Goal: Transaction & Acquisition: Purchase product/service

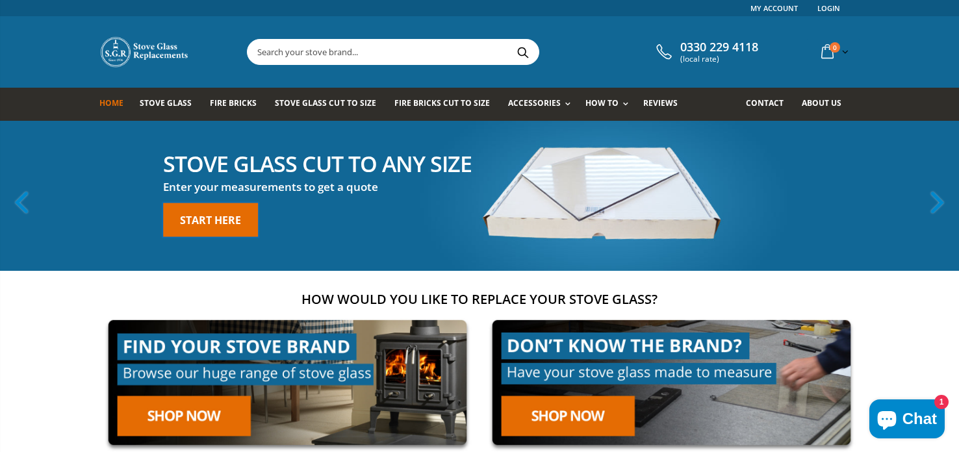
click at [242, 219] on link "Start here" at bounding box center [210, 220] width 95 height 34
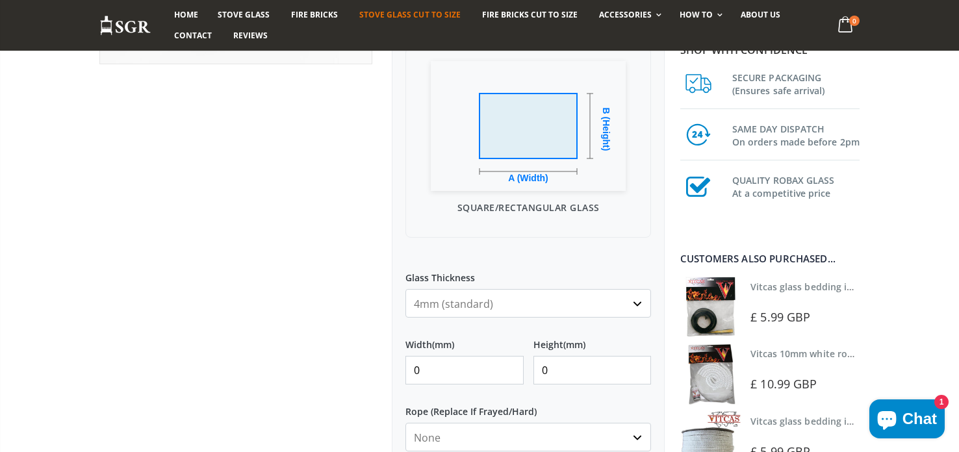
scroll to position [357, 0]
click at [487, 301] on select "4mm (standard) 5mm (gas fires with baffled flue) 3mm (For Use In Stoves With Th…" at bounding box center [528, 305] width 246 height 29
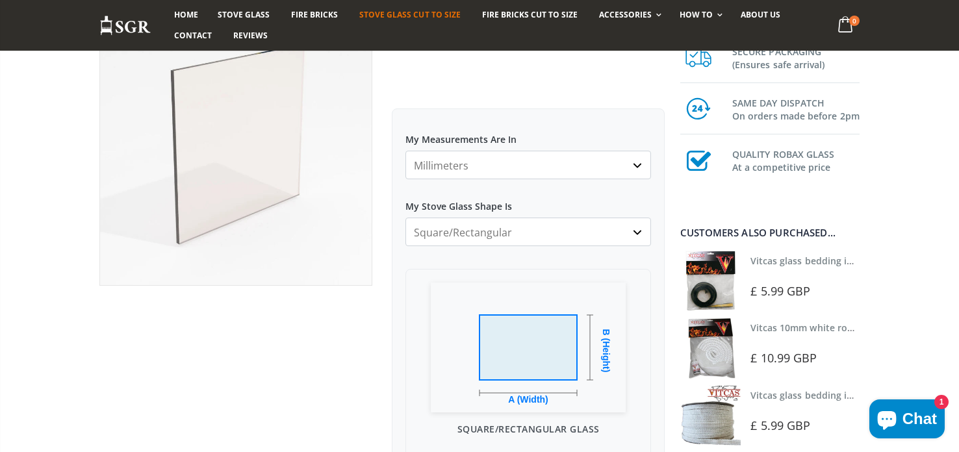
scroll to position [138, 0]
click at [556, 224] on select "Square/Rectangular Arched Half Arch Both Top Corners Cut Single Corner Cut All …" at bounding box center [528, 232] width 246 height 29
click at [405, 218] on select "Square/Rectangular Arched Half Arch Both Top Corners Cut Single Corner Cut All …" at bounding box center [528, 232] width 246 height 29
click at [532, 237] on select "Square/Rectangular Arched Half Arch Both Top Corners Cut Single Corner Cut All …" at bounding box center [528, 232] width 246 height 29
click at [405, 218] on select "Square/Rectangular Arched Half Arch Both Top Corners Cut Single Corner Cut All …" at bounding box center [528, 232] width 246 height 29
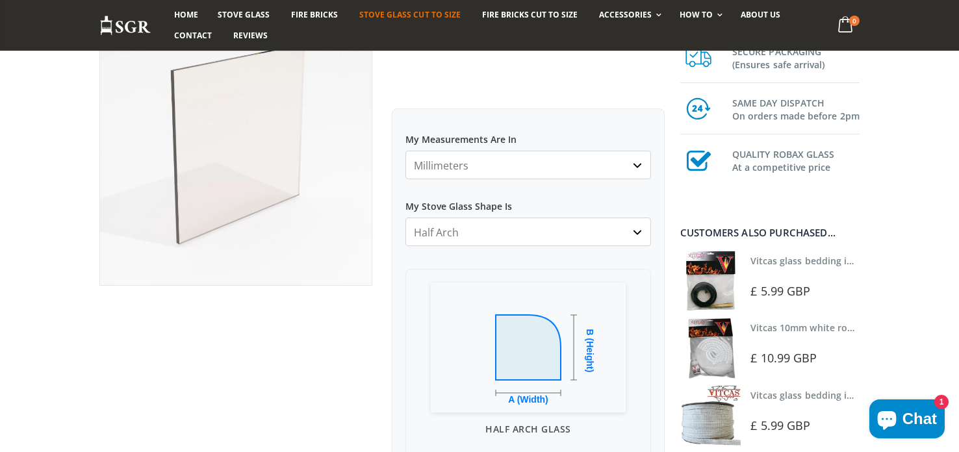
click at [565, 239] on select "Square/Rectangular Arched Half Arch Both Top Corners Cut Single Corner Cut All …" at bounding box center [528, 232] width 246 height 29
click at [405, 218] on select "Square/Rectangular Arched Half Arch Both Top Corners Cut Single Corner Cut All …" at bounding box center [528, 232] width 246 height 29
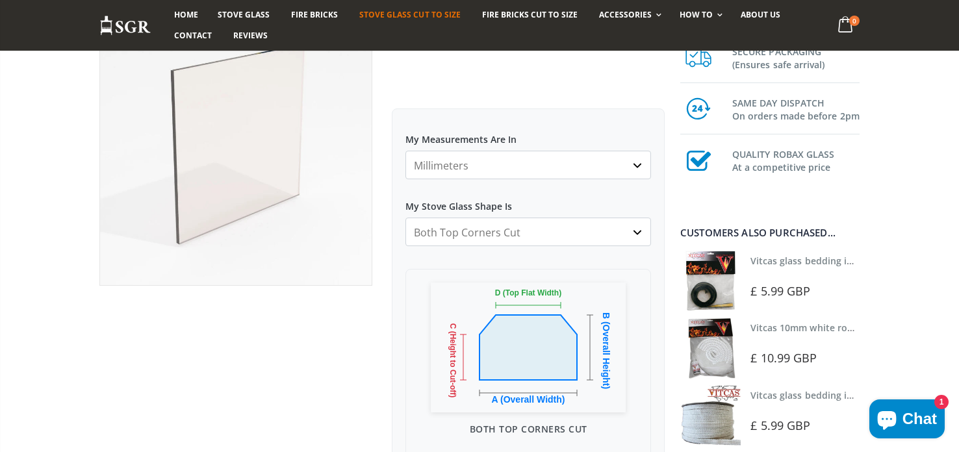
click at [635, 218] on select "Square/Rectangular Arched Half Arch Both Top Corners Cut Single Corner Cut All …" at bounding box center [528, 232] width 246 height 29
click at [405, 218] on select "Square/Rectangular Arched Half Arch Both Top Corners Cut Single Corner Cut All …" at bounding box center [528, 232] width 246 height 29
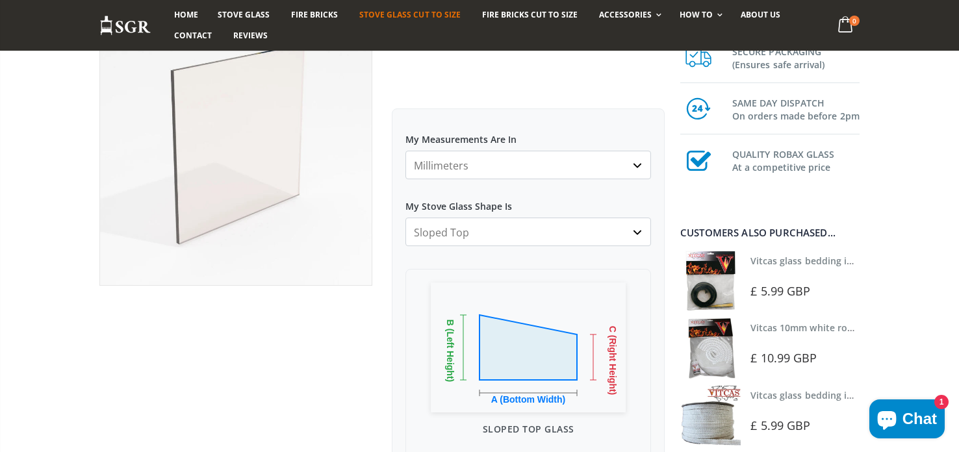
click at [637, 231] on select "Square/Rectangular Arched Half Arch Both Top Corners Cut Single Corner Cut All …" at bounding box center [528, 232] width 246 height 29
click at [405, 218] on select "Square/Rectangular Arched Half Arch Both Top Corners Cut Single Corner Cut All …" at bounding box center [528, 232] width 246 height 29
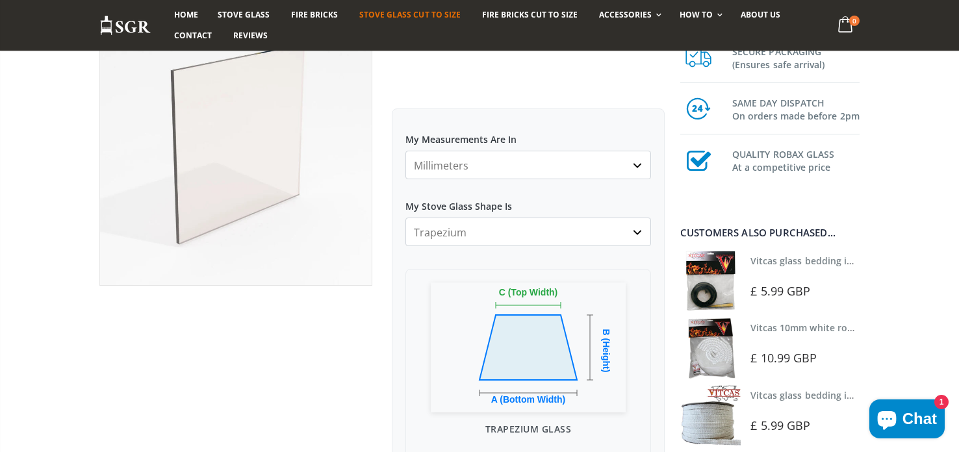
click at [641, 234] on select "Square/Rectangular Arched Half Arch Both Top Corners Cut Single Corner Cut All …" at bounding box center [528, 232] width 246 height 29
click at [405, 218] on select "Square/Rectangular Arched Half Arch Both Top Corners Cut Single Corner Cut All …" at bounding box center [528, 232] width 246 height 29
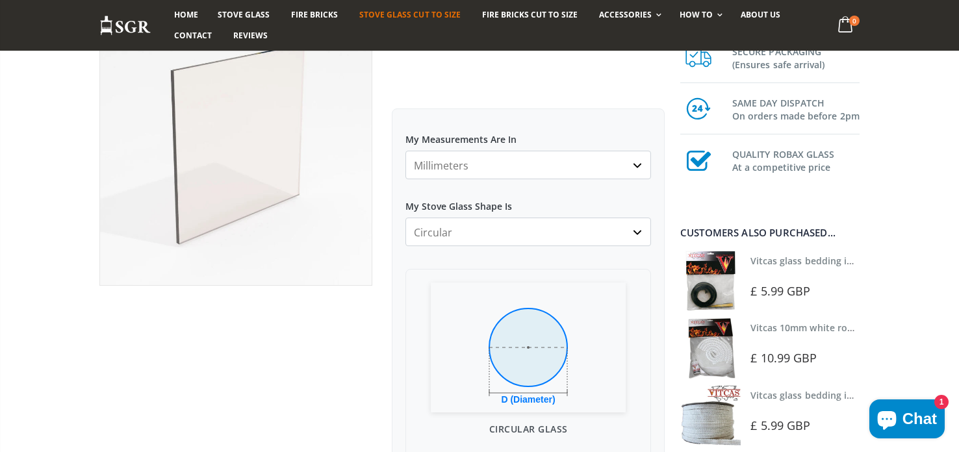
click at [638, 229] on select "Square/Rectangular Arched Half Arch Both Top Corners Cut Single Corner Cut All …" at bounding box center [528, 232] width 246 height 29
select select "arched"
click at [405, 218] on select "Square/Rectangular Arched Half Arch Both Top Corners Cut Single Corner Cut All …" at bounding box center [528, 232] width 246 height 29
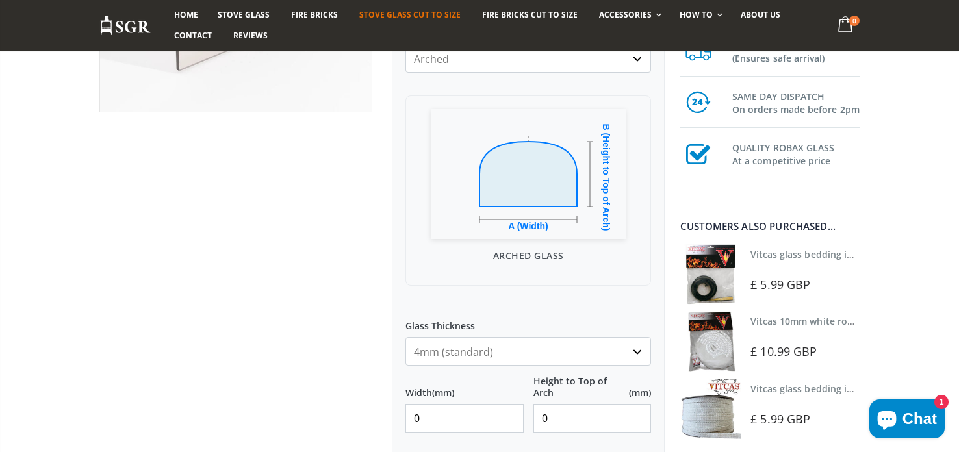
scroll to position [312, 0]
click at [515, 410] on input "0" at bounding box center [464, 418] width 118 height 29
type input "0"
type input "345"
click at [643, 417] on input "0" at bounding box center [592, 418] width 118 height 29
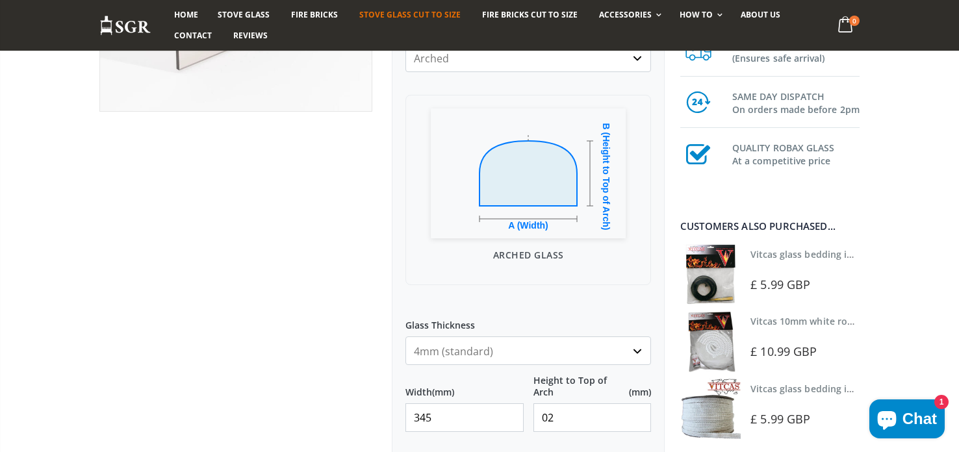
type input "0"
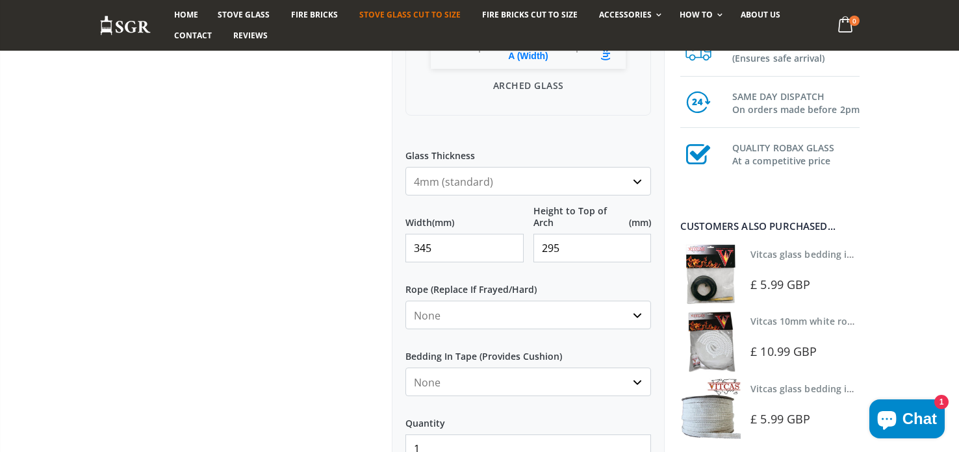
scroll to position [483, 0]
type input "295"
click at [600, 313] on select "None 3mm White 6mm White 8mm White 10mm White 12mm White 6mm Black 8mm Black 10…" at bounding box center [528, 314] width 246 height 29
select select "6mm-white"
click at [405, 300] on select "None 3mm White 6mm White 8mm White 10mm White 12mm White 6mm Black 8mm Black 10…" at bounding box center [528, 314] width 246 height 29
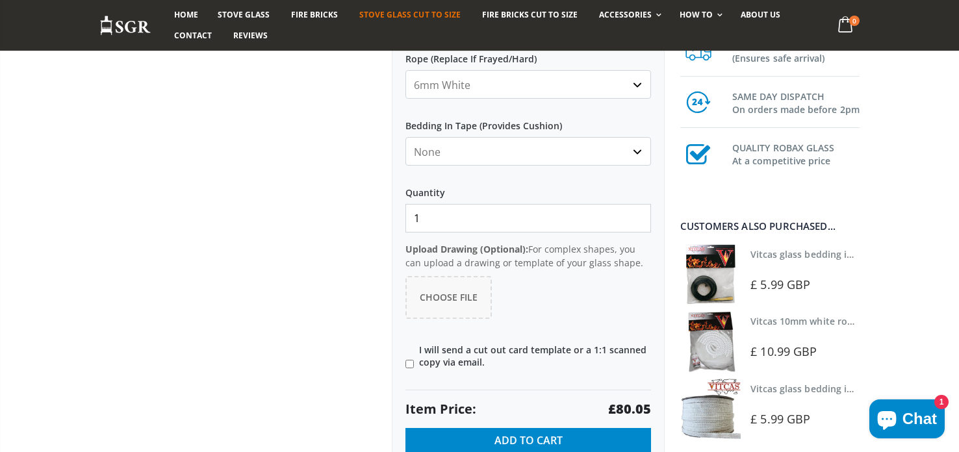
scroll to position [708, 0]
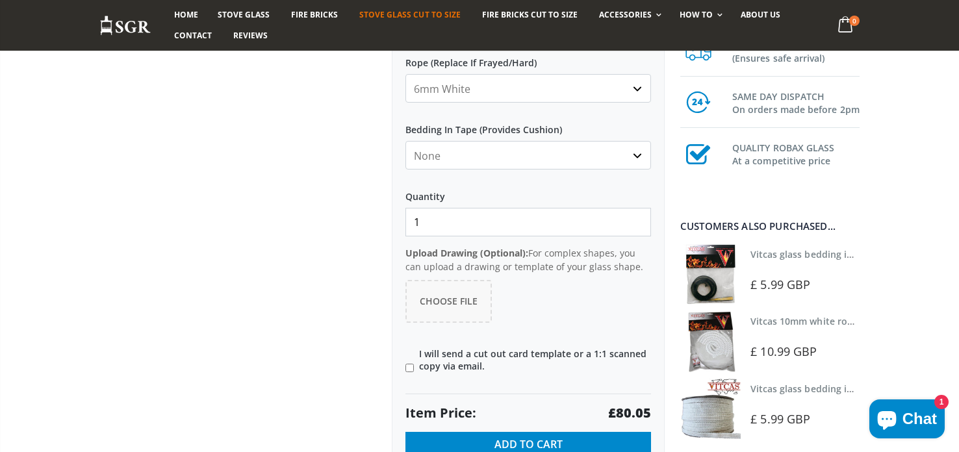
click at [408, 367] on input"] "I will send a cut out card template or a 1:1 scanned copy via email." at bounding box center [409, 368] width 8 height 8
checkbox input"] "true"
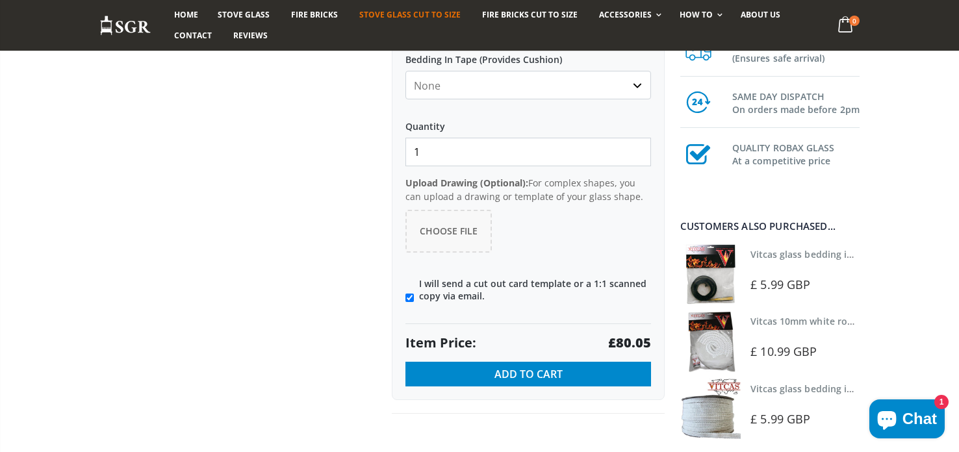
scroll to position [797, 0]
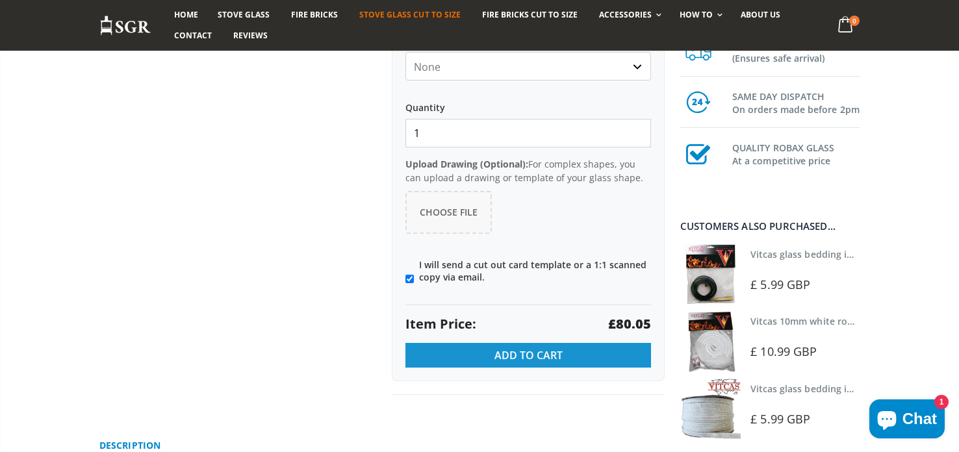
click at [567, 357] on button "Add to Cart" at bounding box center [528, 355] width 246 height 25
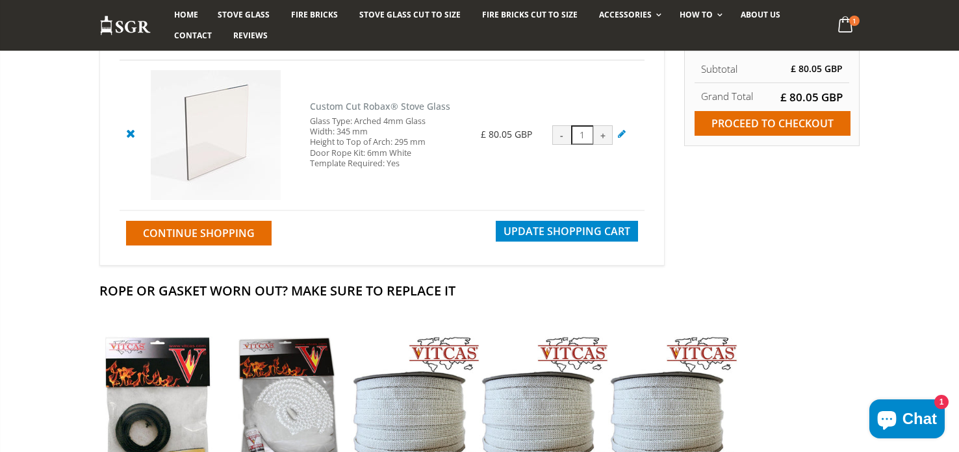
scroll to position [183, 0]
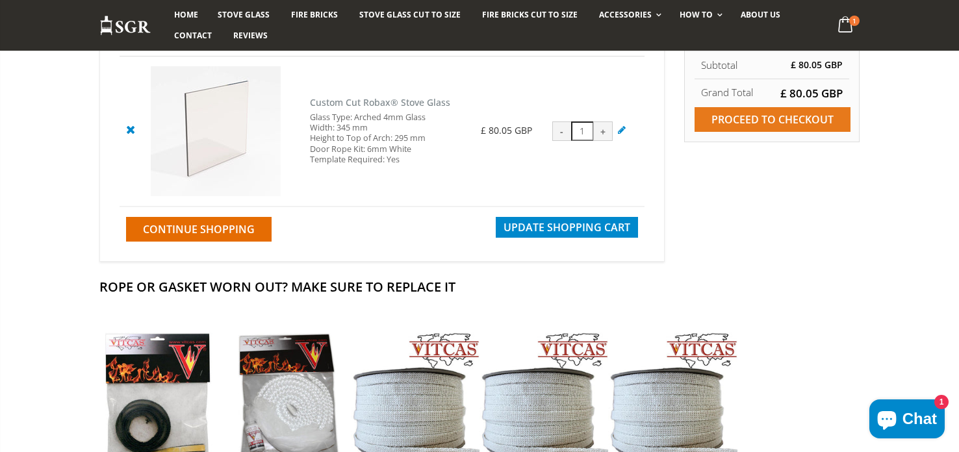
click at [749, 123] on input "Proceed to checkout" at bounding box center [773, 119] width 156 height 25
